Goal: Task Accomplishment & Management: Manage account settings

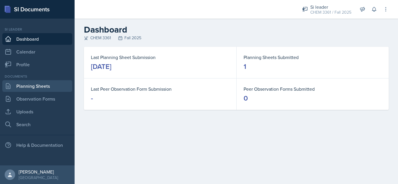
click at [44, 86] on link "Planning Sheets" at bounding box center [37, 86] width 70 height 12
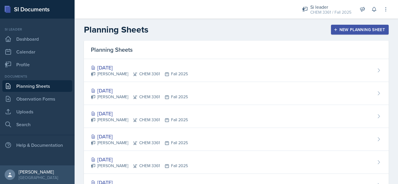
scroll to position [119, 0]
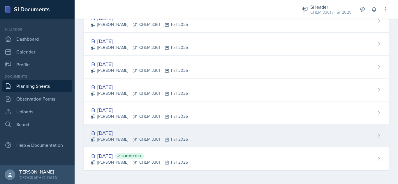
click at [106, 136] on div "[DATE]" at bounding box center [139, 133] width 97 height 8
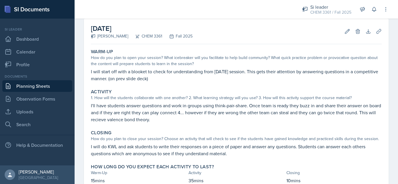
scroll to position [26, 0]
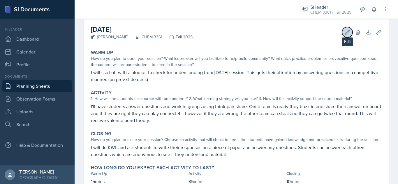
click at [344, 32] on icon at bounding box center [347, 32] width 6 height 6
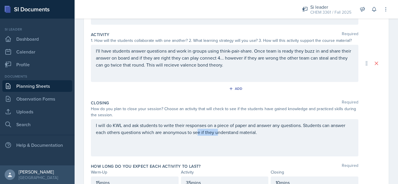
scroll to position [121, 0]
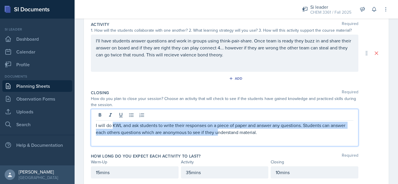
drag, startPoint x: 280, startPoint y: 136, endPoint x: 113, endPoint y: 120, distance: 167.4
click at [113, 120] on div "I will do KWL and ask students to write their responses on a piece of paper and…" at bounding box center [225, 127] width 268 height 37
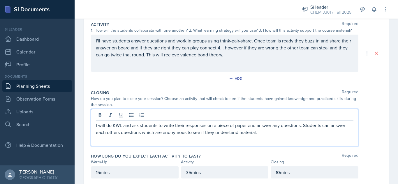
click at [277, 133] on p "I will do KWL and ask students to write their responses on a piece of paper and…" at bounding box center [225, 129] width 258 height 14
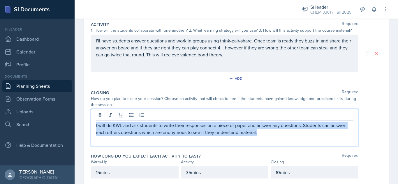
drag, startPoint x: 277, startPoint y: 133, endPoint x: 74, endPoint y: 114, distance: 203.7
click at [74, 114] on div "SI Documents Si leader Dashboard Calendar Profile Documents Planning Sheets Obs…" at bounding box center [199, 92] width 398 height 184
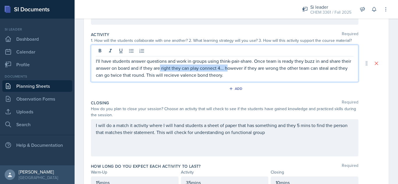
drag, startPoint x: 237, startPoint y: 66, endPoint x: 171, endPoint y: 72, distance: 66.5
click at [171, 72] on p "I'll have students answer questions and work in groups using think-pair-share. …" at bounding box center [225, 68] width 258 height 21
click at [245, 78] on p "I'll have students answer questions and work in groups using think-pair-share. …" at bounding box center [225, 68] width 258 height 21
drag, startPoint x: 244, startPoint y: 77, endPoint x: 175, endPoint y: 82, distance: 69.2
click at [175, 82] on div "I'll have students answer questions and work in groups using think-pair-share. …" at bounding box center [225, 63] width 268 height 37
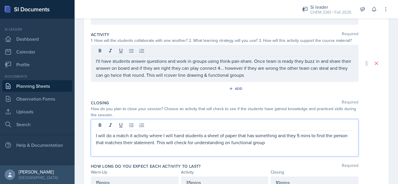
drag, startPoint x: 285, startPoint y: 130, endPoint x: 264, endPoint y: 132, distance: 21.1
click at [264, 132] on p "I will do a match it activity where I will hand students a sheet of paper that …" at bounding box center [225, 139] width 258 height 14
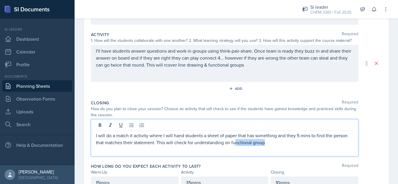
drag, startPoint x: 276, startPoint y: 146, endPoint x: 234, endPoint y: 144, distance: 41.7
click at [234, 144] on p "I will do a match it activity where I will hand students a sheet of paper that …" at bounding box center [225, 139] width 258 height 14
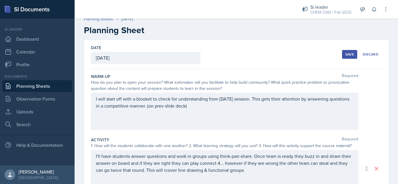
scroll to position [5, 0]
click at [345, 55] on div "Save" at bounding box center [349, 55] width 9 height 5
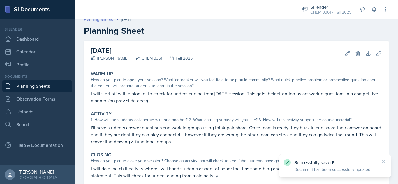
click at [95, 20] on link "Planning Sheets" at bounding box center [98, 20] width 29 height 6
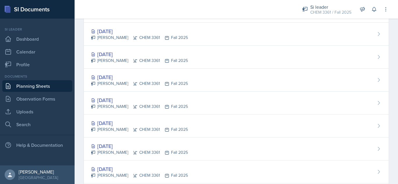
scroll to position [119, 0]
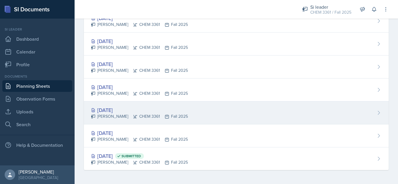
click at [117, 112] on div "[DATE]" at bounding box center [139, 110] width 97 height 8
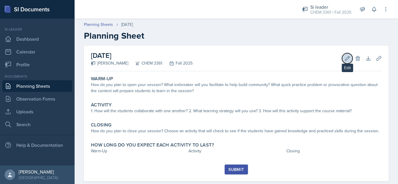
click at [344, 59] on icon at bounding box center [347, 59] width 6 height 6
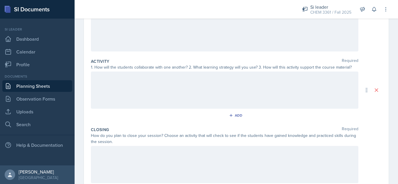
scroll to position [85, 0]
click at [230, 165] on div at bounding box center [225, 163] width 268 height 37
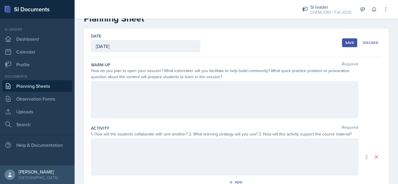
scroll to position [16, 0]
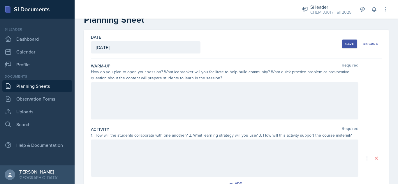
click at [345, 45] on div "Save" at bounding box center [349, 44] width 9 height 5
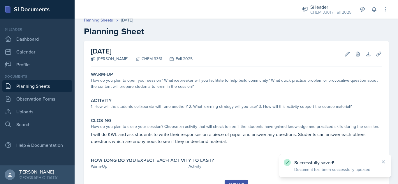
scroll to position [0, 0]
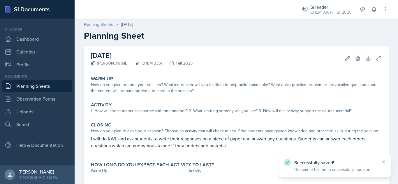
click at [100, 22] on link "Planning Sheets" at bounding box center [98, 25] width 29 height 6
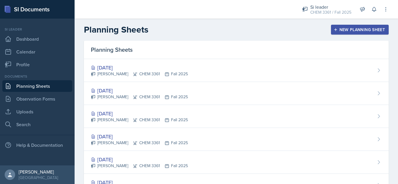
click at [214, 36] on header "Planning Sheets New Planning Sheet" at bounding box center [236, 30] width 323 height 22
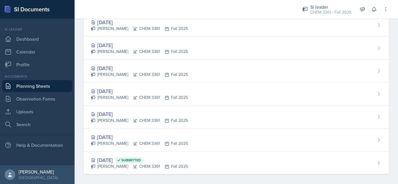
scroll to position [119, 0]
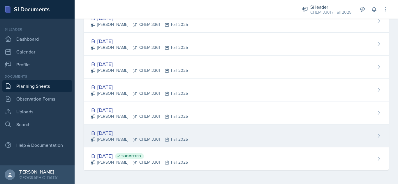
click at [112, 129] on div "[DATE] [PERSON_NAME] CHEM 3361 Fall 2025" at bounding box center [236, 136] width 305 height 23
